Goal: Task Accomplishment & Management: Manage account settings

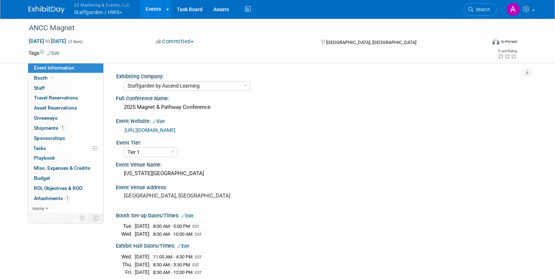
select select "Staffgarden by Ascend Learning"
select select "Tier 1"
select select "No"
click at [49, 127] on span "Shipments 1" at bounding box center [49, 128] width 31 height 6
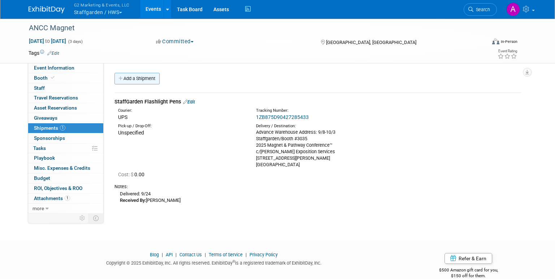
click at [133, 77] on link "Add a Shipment" at bounding box center [136, 79] width 45 height 12
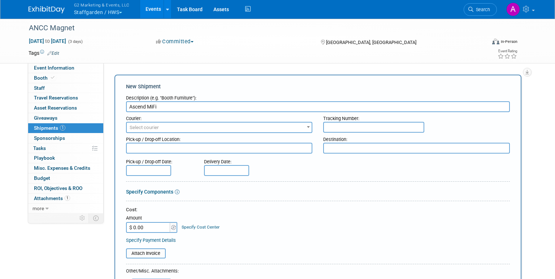
type input "Ascend MiFi"
click at [157, 123] on span "Select courier" at bounding box center [219, 128] width 185 height 10
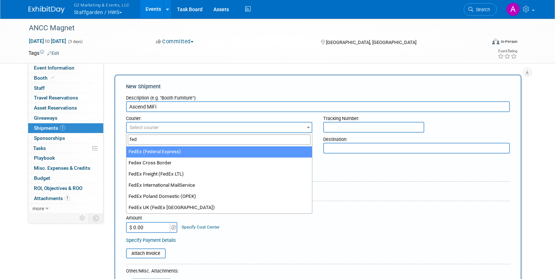
type input "fed"
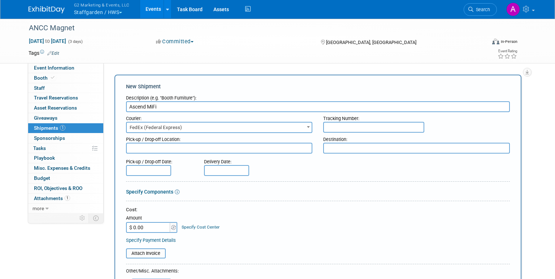
select select "206"
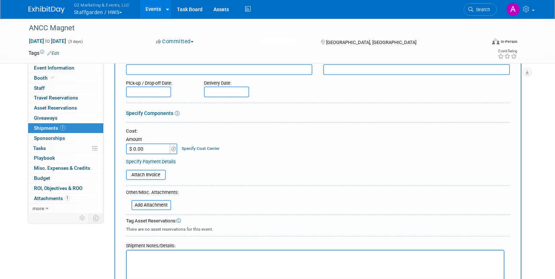
scroll to position [3, 0]
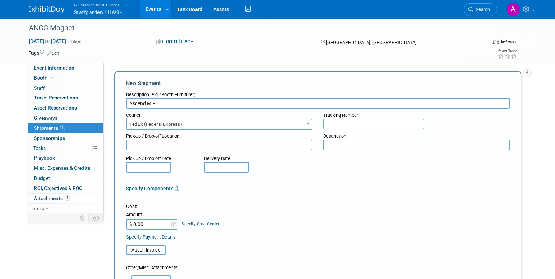
click at [347, 141] on textarea at bounding box center [416, 145] width 187 height 11
type textarea "[PERSON_NAME]'s sister's house"
click at [228, 164] on input "text" at bounding box center [226, 167] width 45 height 11
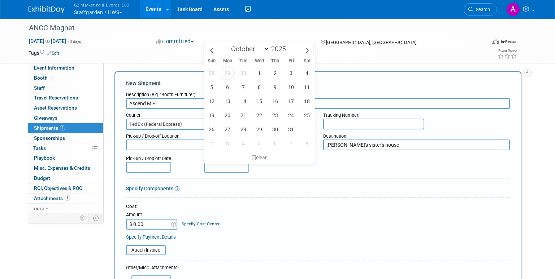
drag, startPoint x: 211, startPoint y: 50, endPoint x: 212, endPoint y: 60, distance: 10.5
click at [211, 49] on icon at bounding box center [211, 50] width 5 height 5
select select "8"
click at [242, 127] on span "30" at bounding box center [243, 129] width 14 height 14
type input "[DATE]"
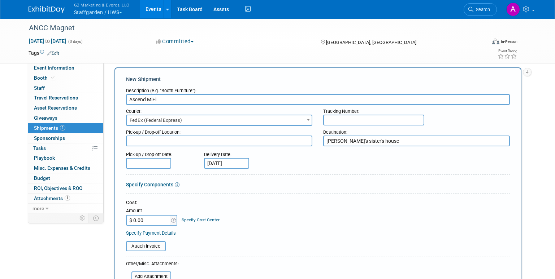
scroll to position [0, 0]
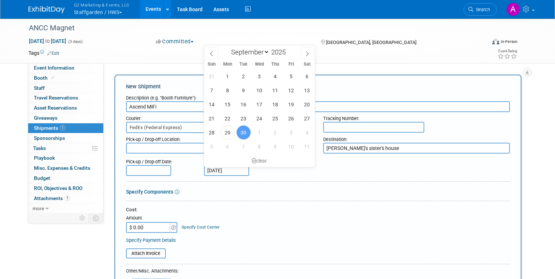
click at [350, 129] on input "text" at bounding box center [373, 127] width 101 height 11
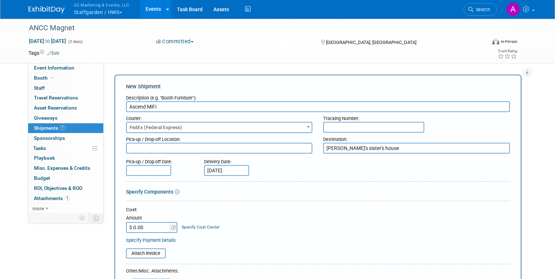
paste input "591178056994"
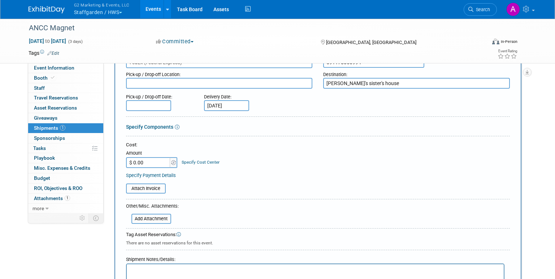
scroll to position [180, 0]
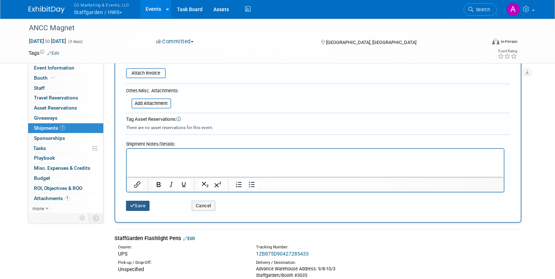
type input "591178056994"
click at [144, 204] on button "Save" at bounding box center [138, 206] width 24 height 10
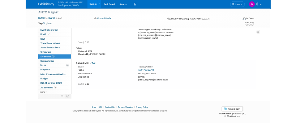
scroll to position [78, 0]
